Goal: Task Accomplishment & Management: Use online tool/utility

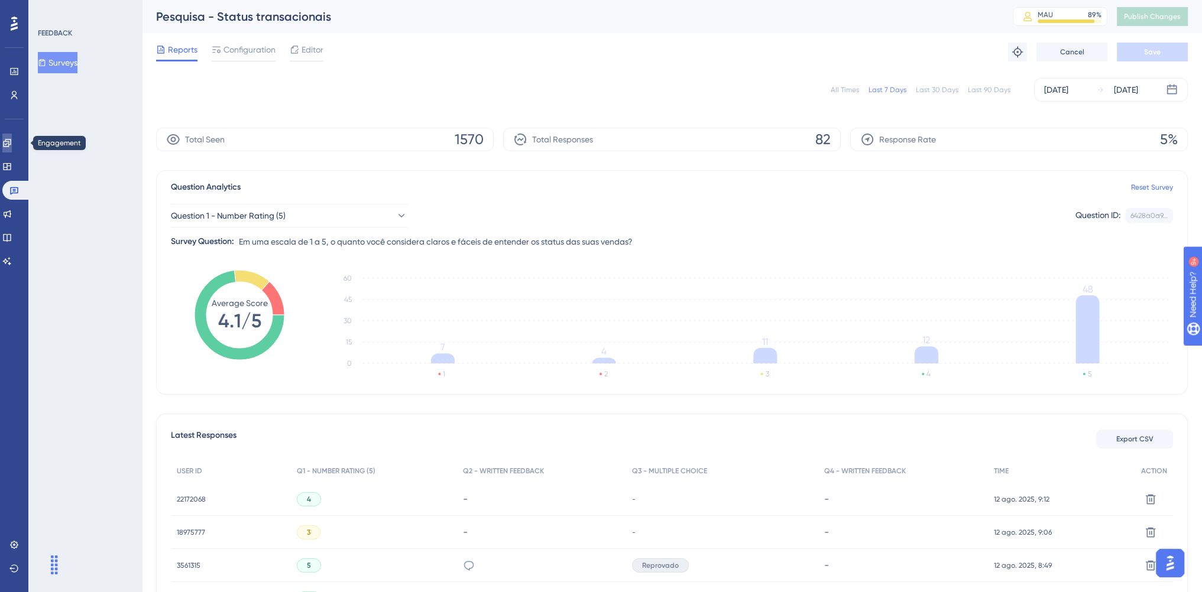
click at [12, 145] on icon at bounding box center [6, 142] width 9 height 9
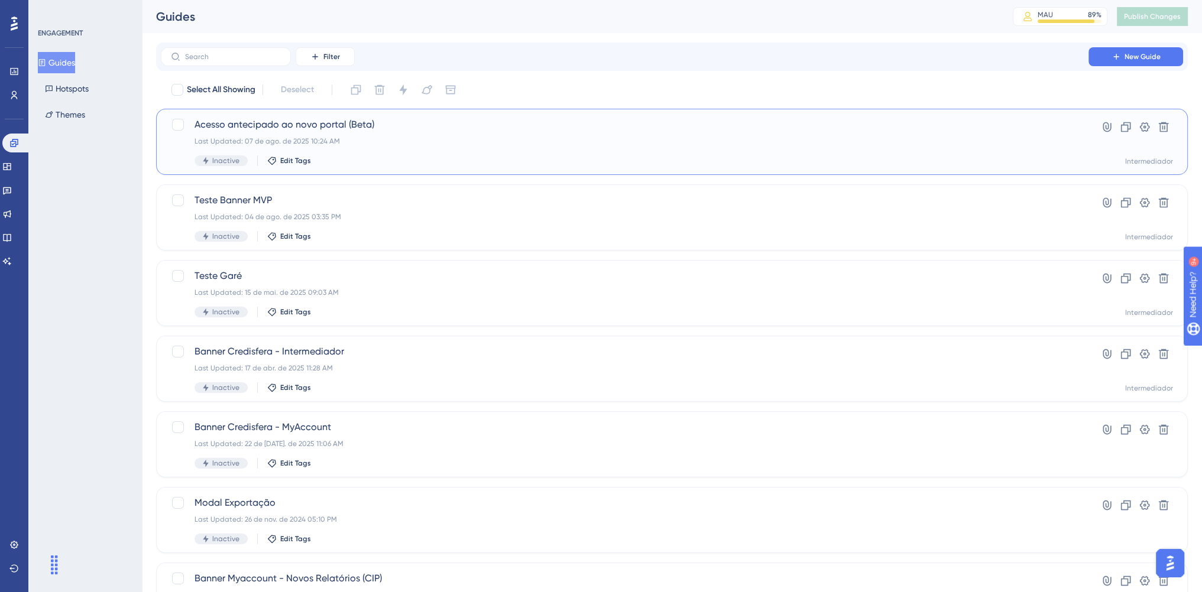
click at [461, 137] on div "Last Updated: 07 de ago. de 2025 10:24 AM" at bounding box center [625, 141] width 860 height 9
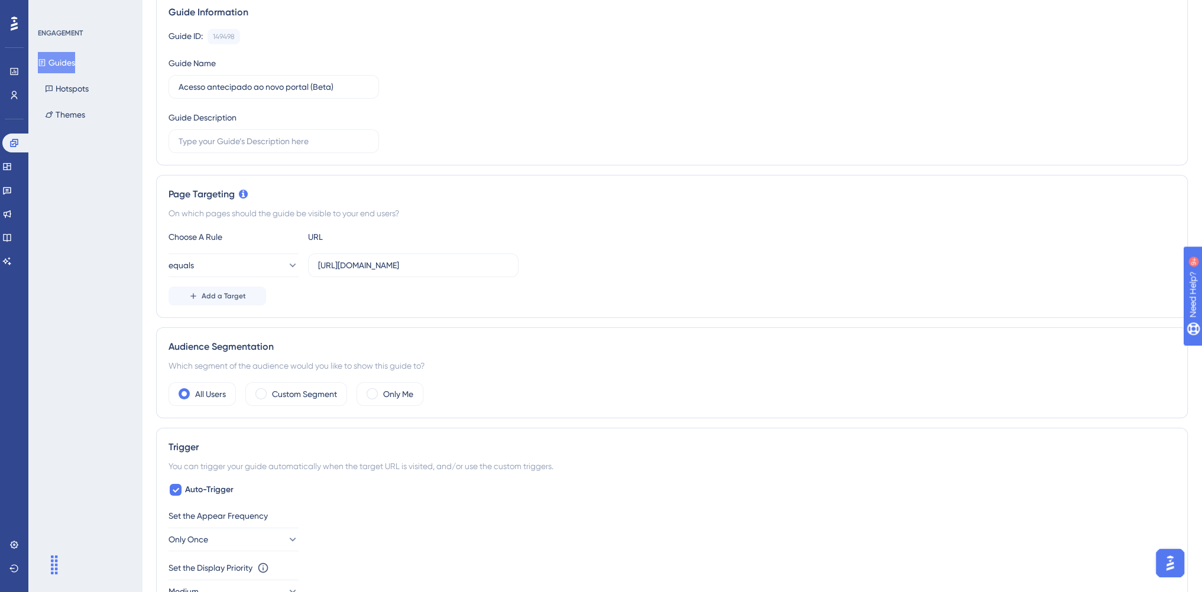
scroll to position [177, 0]
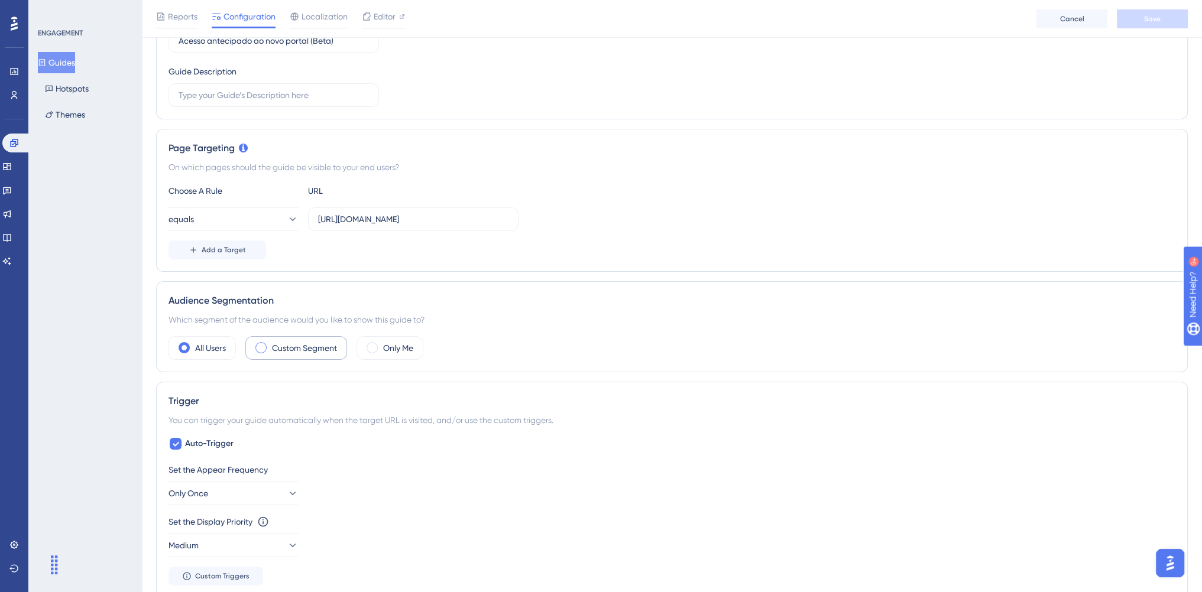
click at [270, 355] on div "Custom Segment" at bounding box center [296, 348] width 102 height 24
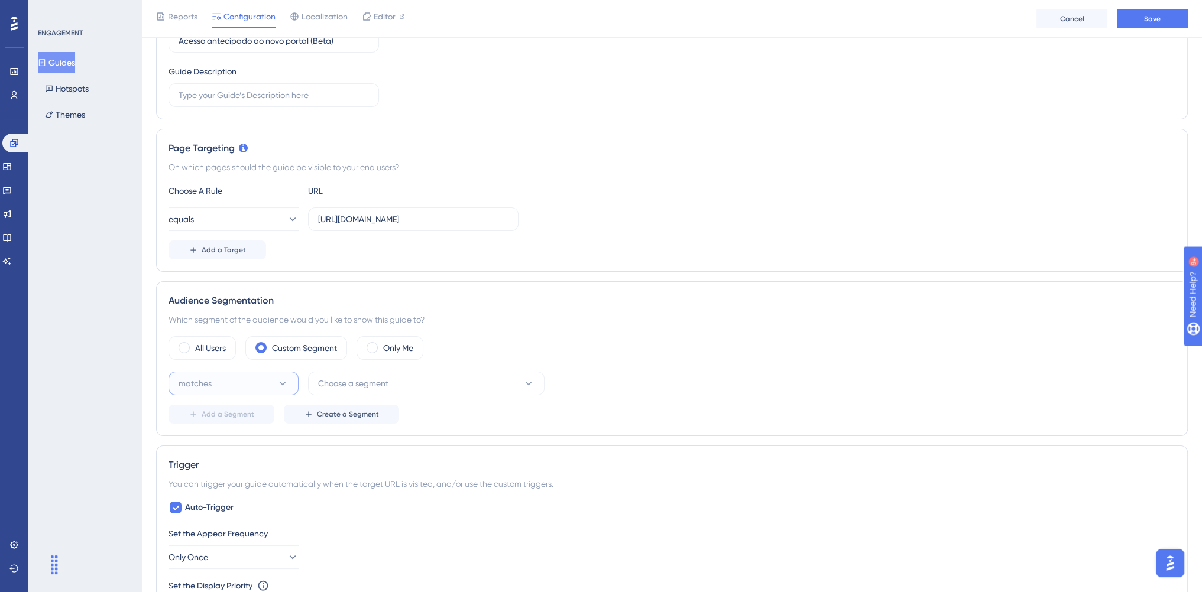
click at [208, 382] on span "matches" at bounding box center [195, 384] width 33 height 14
click at [208, 410] on div "matches matches" at bounding box center [234, 420] width 96 height 24
click at [375, 377] on span "Choose a segment" at bounding box center [353, 384] width 70 height 14
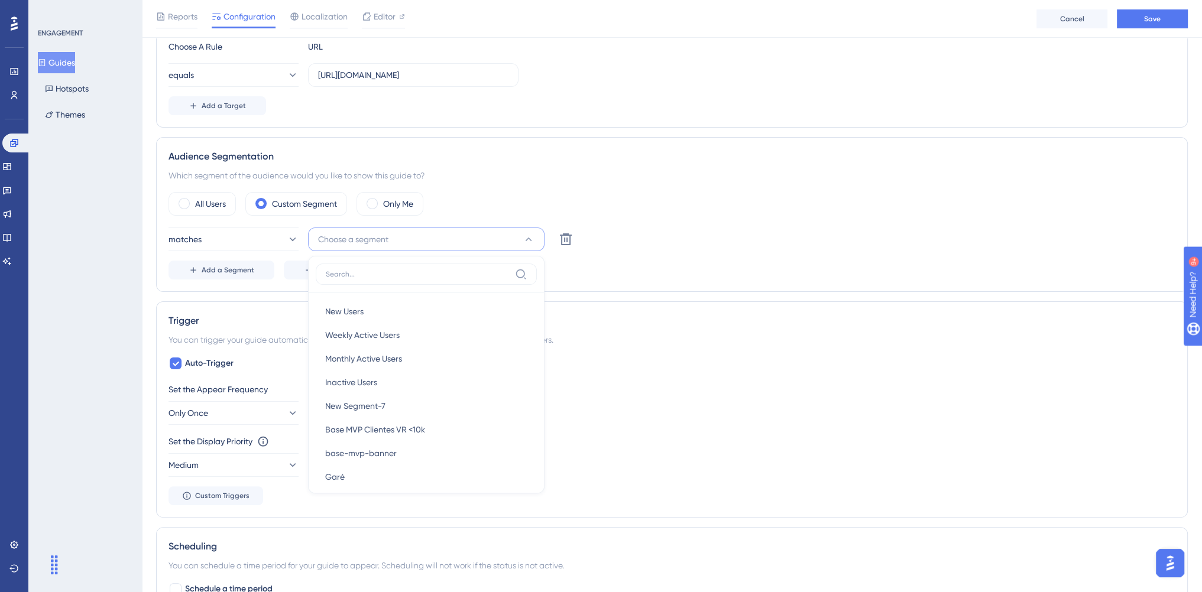
scroll to position [278, 0]
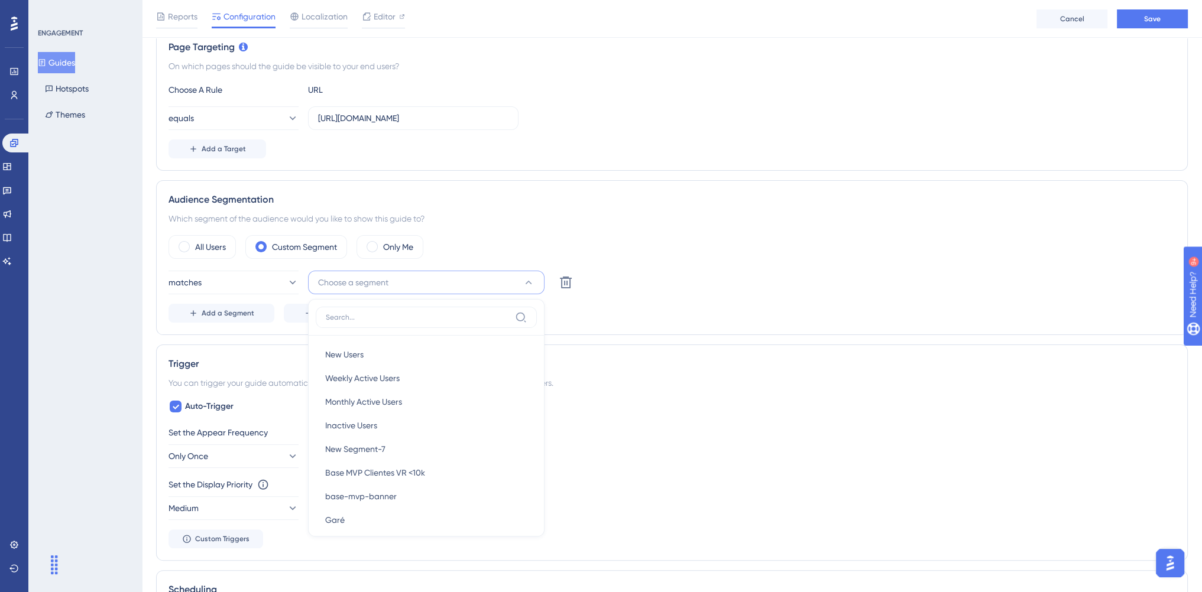
click at [676, 320] on div "Add a Segment Create a Segment" at bounding box center [672, 313] width 1007 height 19
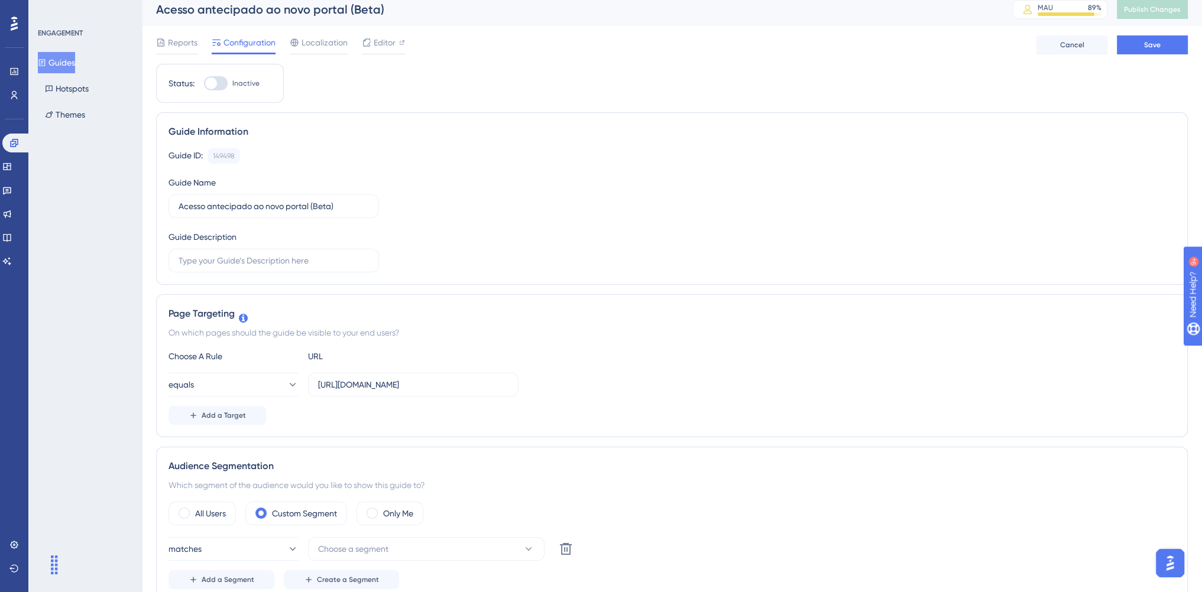
scroll to position [0, 0]
